Goal: Information Seeking & Learning: Learn about a topic

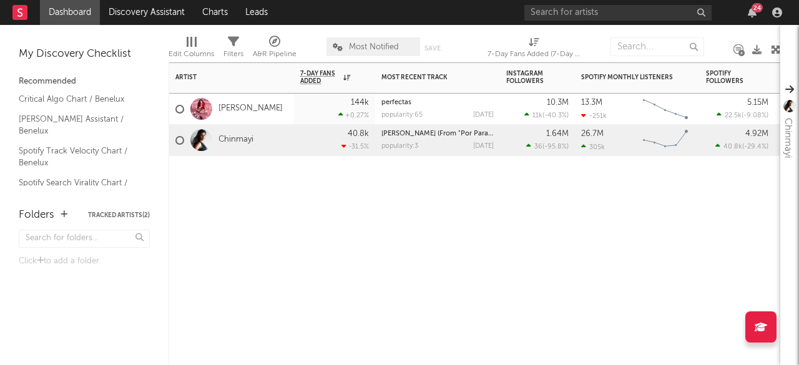
click at [412, 295] on div "Artist Notifications 7-Day Fans Added WoW % Change Most Recent Track Popularity…" at bounding box center [475, 213] width 612 height 303
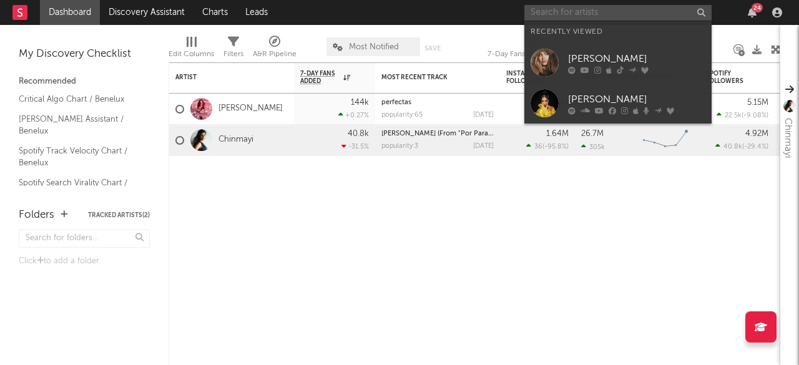
click at [624, 15] on input "text" at bounding box center [618, 13] width 187 height 16
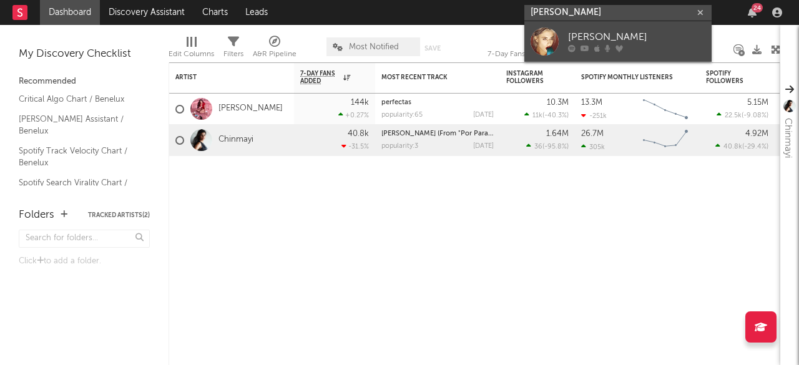
type input "[PERSON_NAME]"
click at [578, 38] on div "[PERSON_NAME]" at bounding box center [636, 37] width 137 height 15
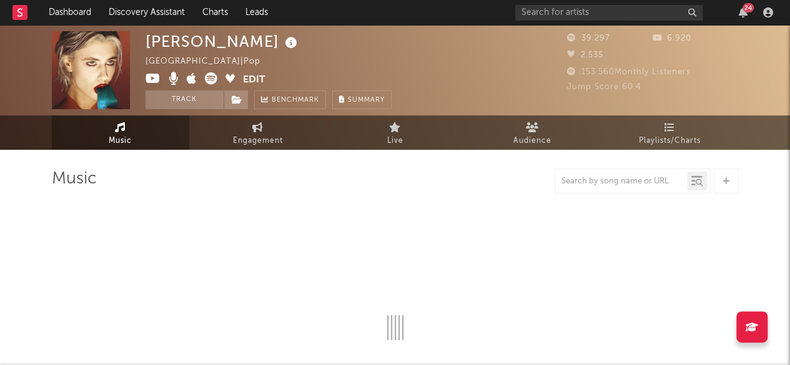
select select "6m"
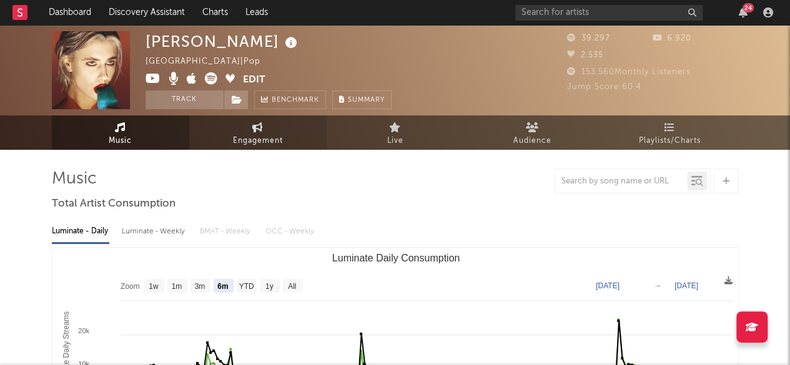
click at [264, 132] on link "Engagement" at bounding box center [257, 133] width 137 height 34
select select "1w"
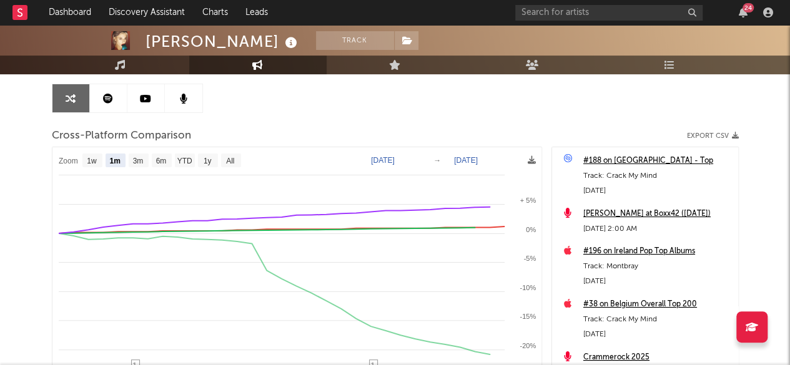
scroll to position [137, 0]
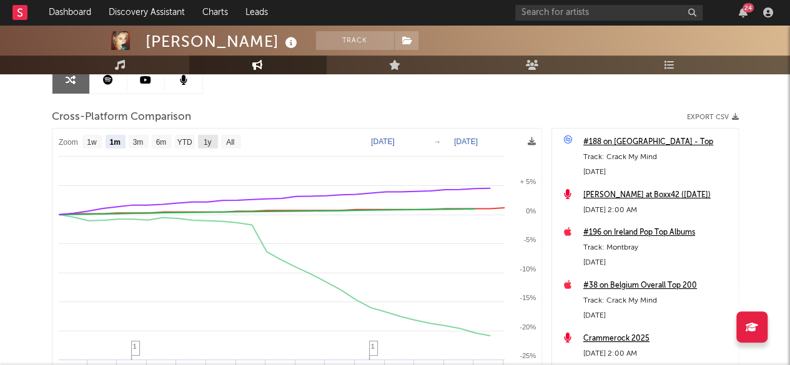
drag, startPoint x: 217, startPoint y: 141, endPoint x: 204, endPoint y: 142, distance: 13.2
click at [204, 142] on text "1y" at bounding box center [207, 142] width 8 height 9
select select "1y"
type input "[DATE]"
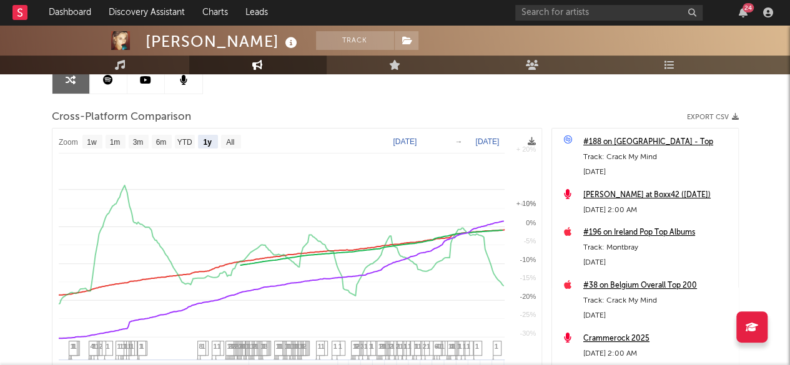
select select "1y"
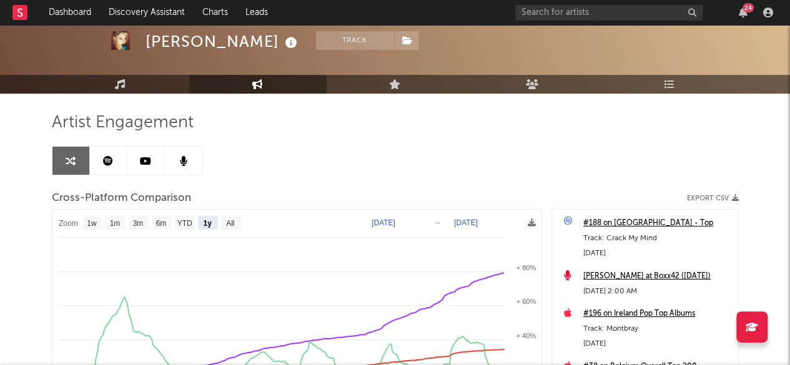
scroll to position [26, 0]
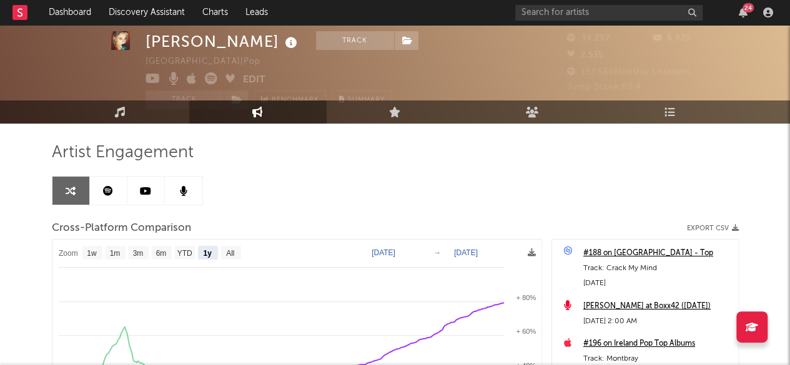
click at [466, 199] on div "Artist Engagement Cross-Platform Comparison Export CSV Zoom 1w 1m 3m 6m YTD 1y …" at bounding box center [395, 354] width 687 height 425
click at [392, 112] on icon at bounding box center [395, 112] width 12 height 11
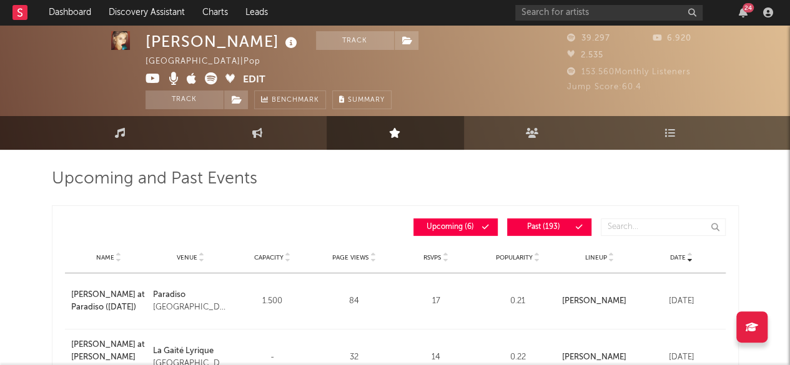
scroll to position [1, 0]
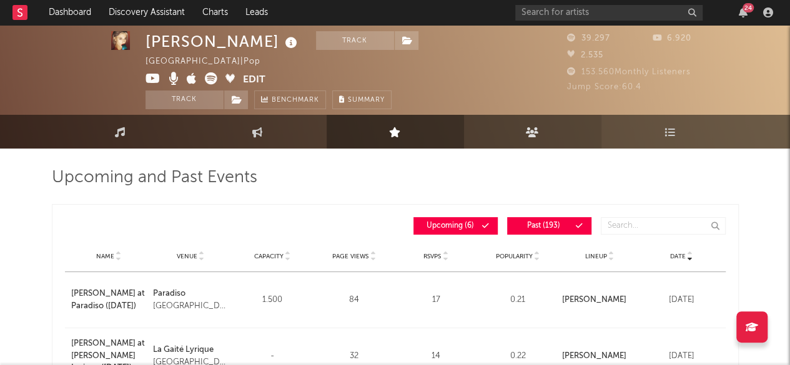
drag, startPoint x: 536, startPoint y: 122, endPoint x: 528, endPoint y: 127, distance: 9.0
click at [528, 127] on icon at bounding box center [532, 132] width 13 height 10
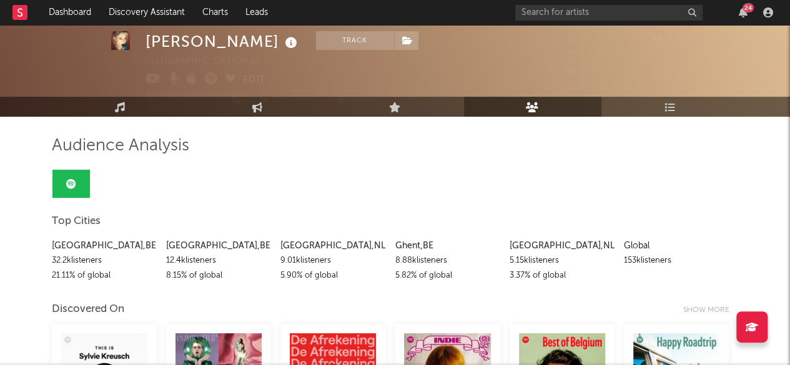
scroll to position [34, 0]
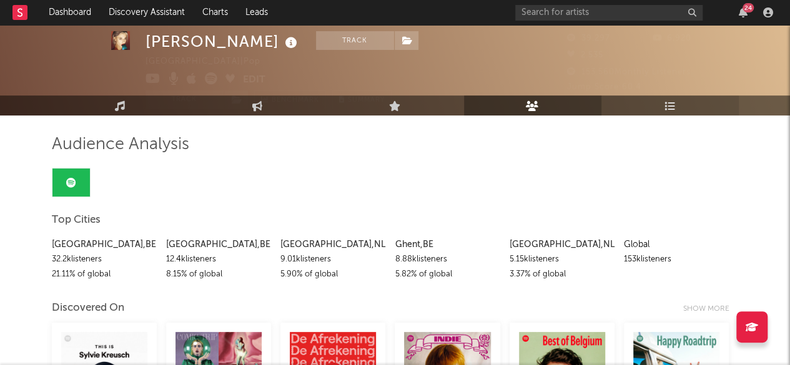
click at [697, 106] on link "Playlists/Charts" at bounding box center [669, 106] width 137 height 20
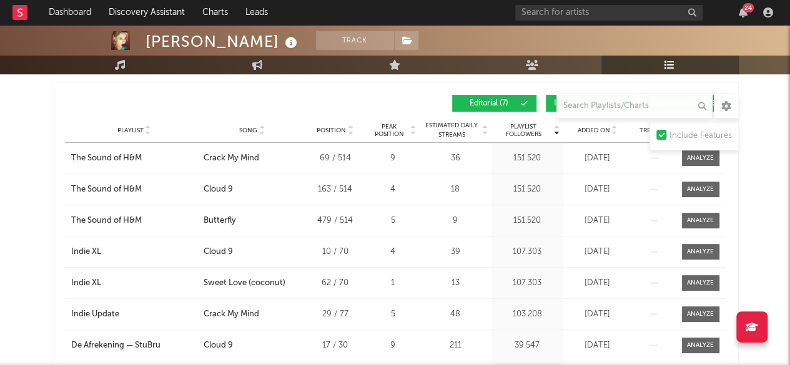
scroll to position [215, 0]
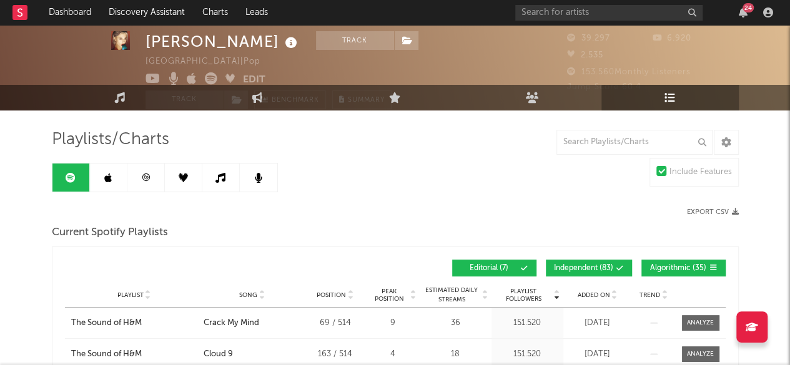
scroll to position [0, 0]
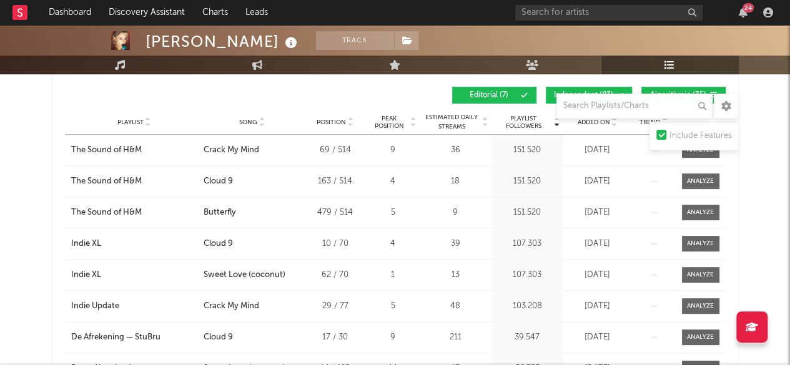
scroll to position [210, 0]
